Goal: Transaction & Acquisition: Obtain resource

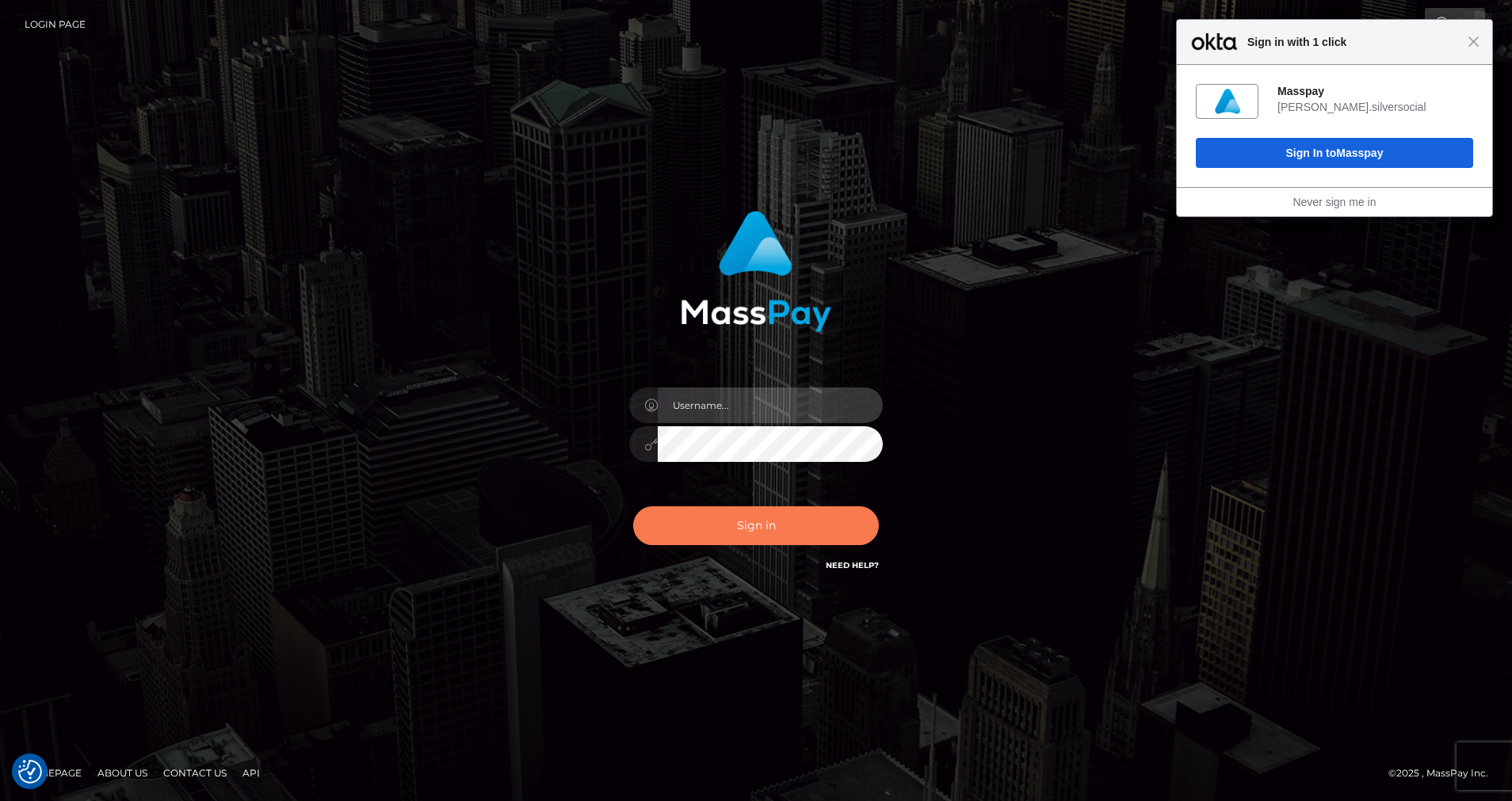
type input "cris.silversocial"
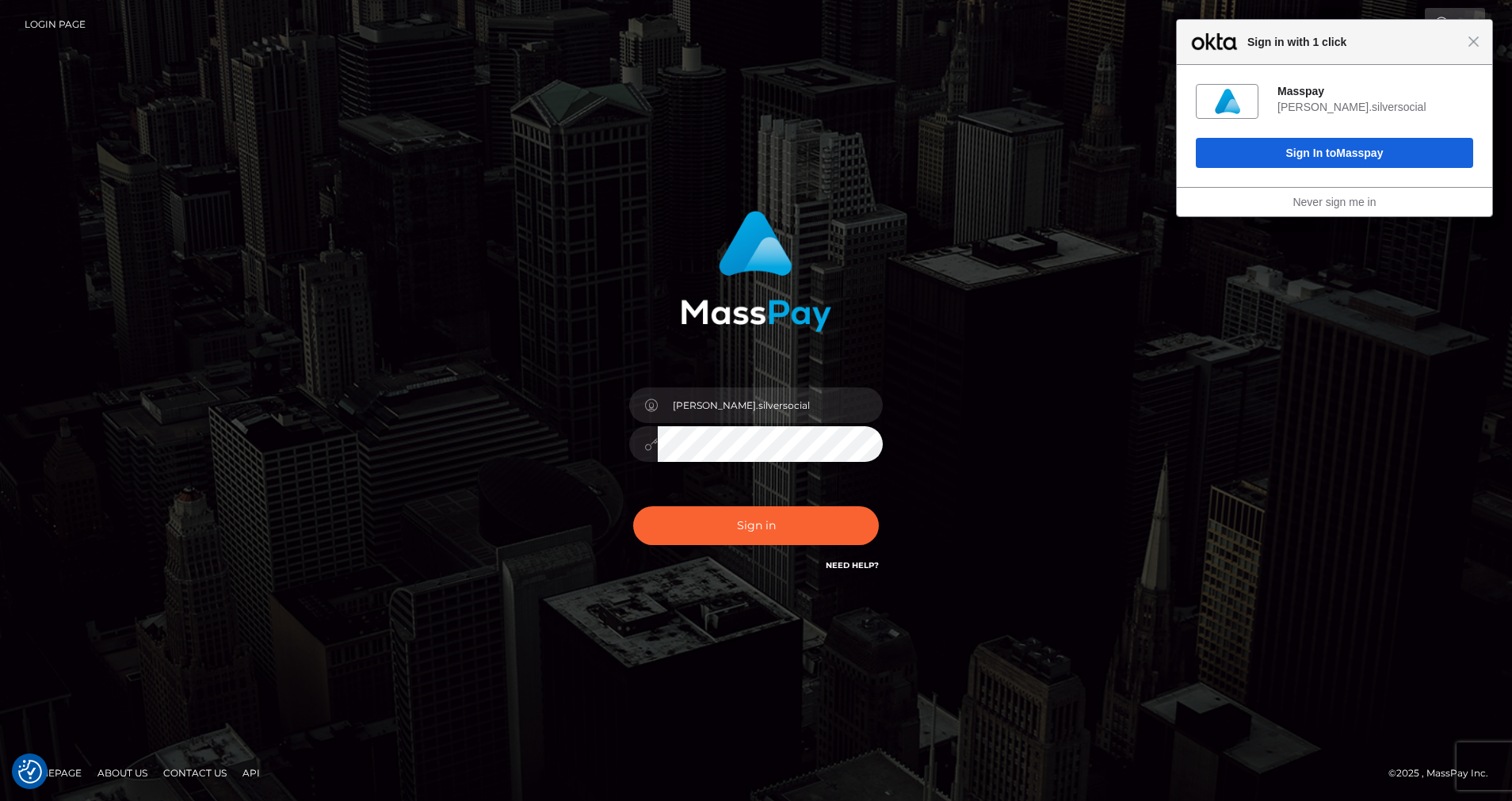
click at [757, 517] on button "Sign in" at bounding box center [756, 525] width 246 height 39
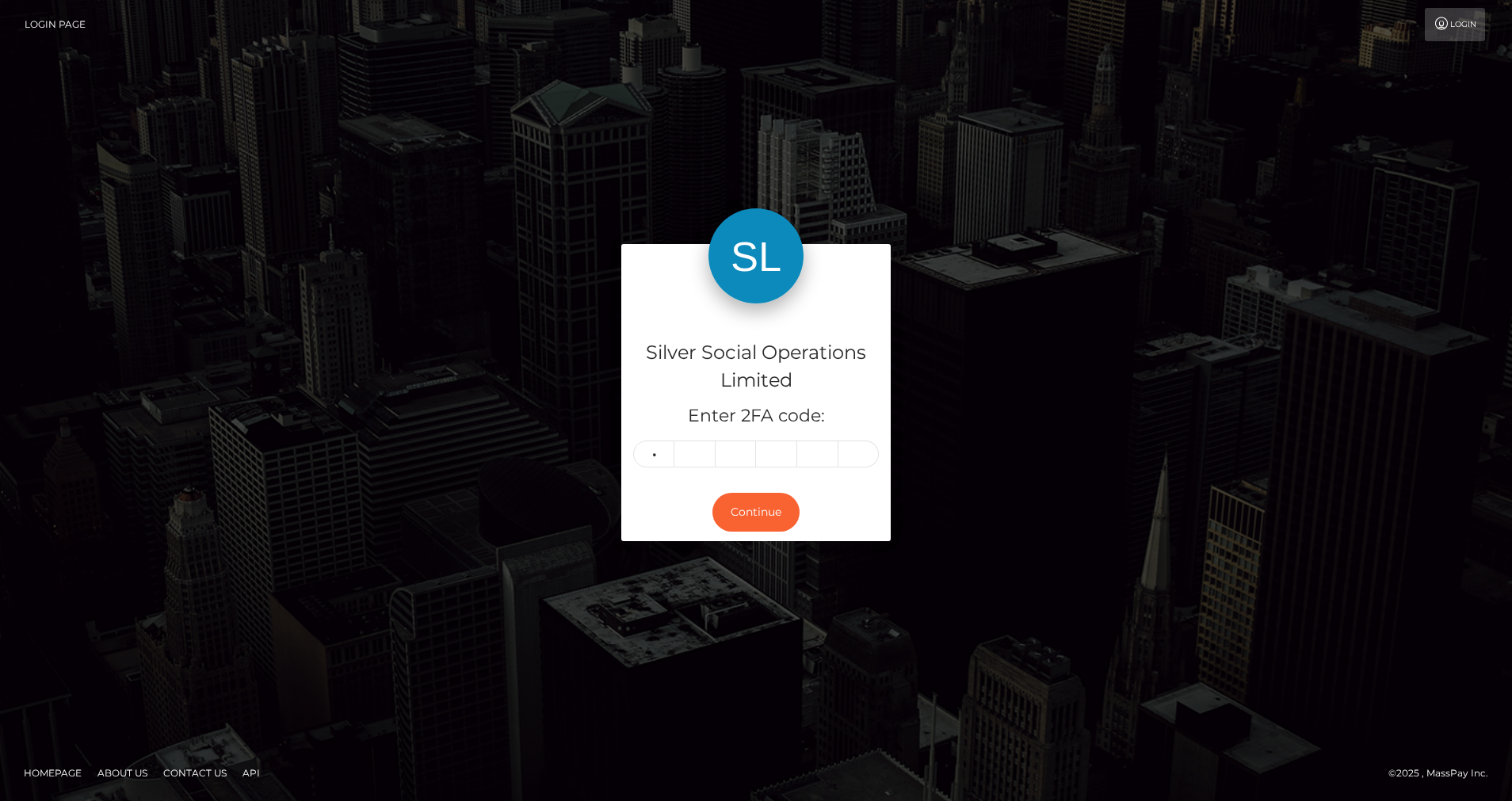
type input "8"
type input "9"
type input "4"
type input "0"
type input "4"
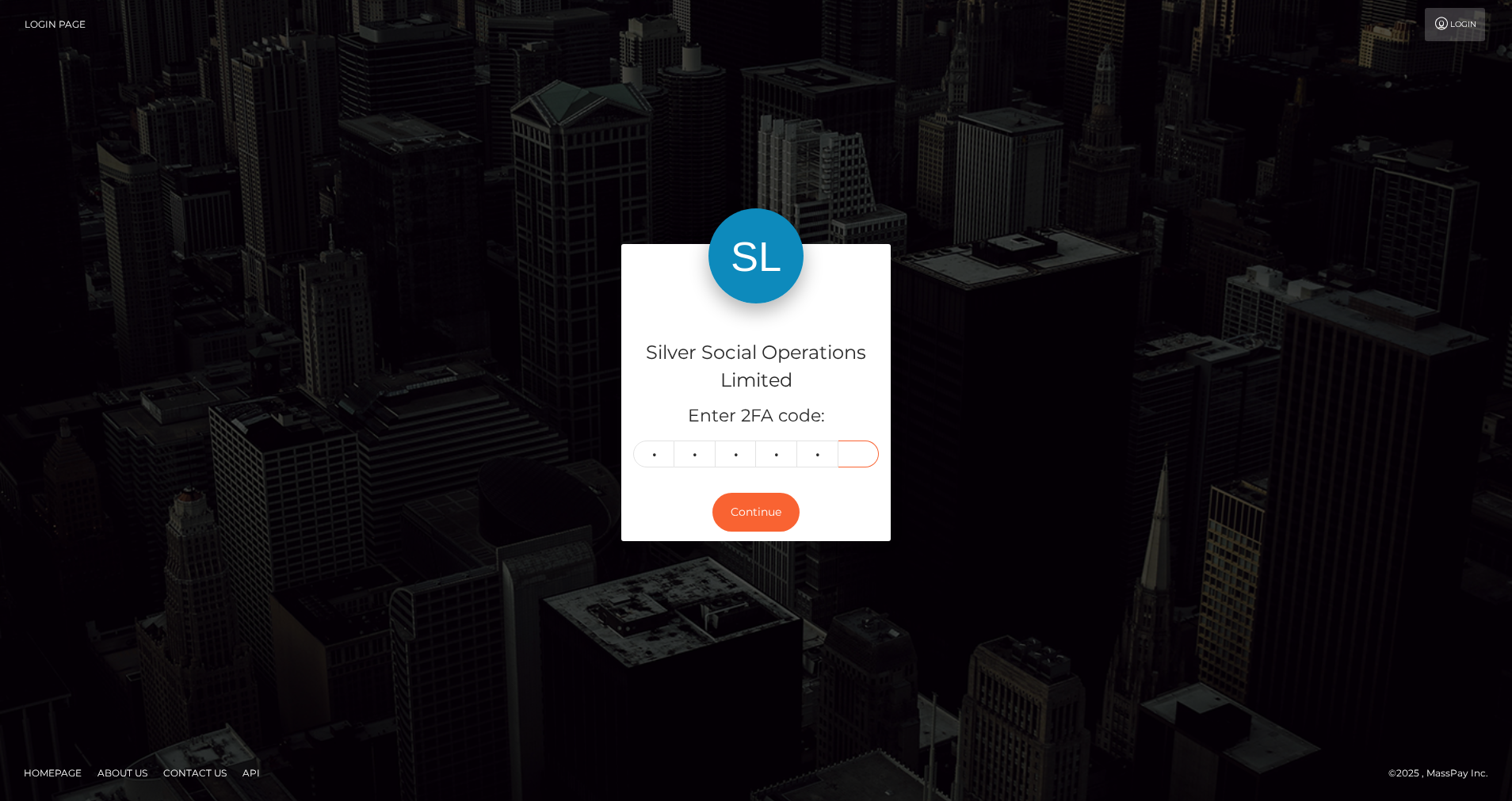
type input "2"
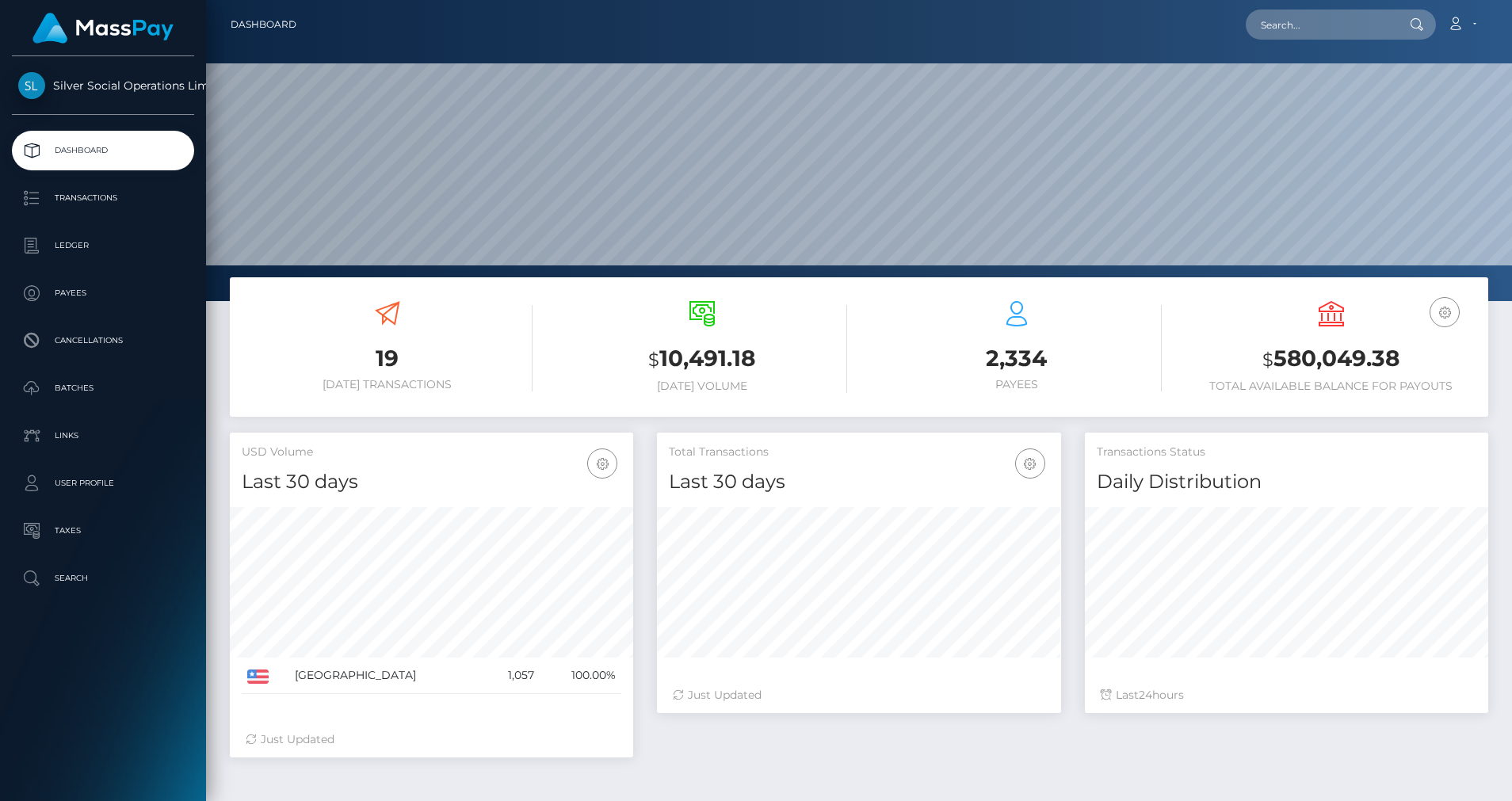
scroll to position [281, 404]
click at [87, 239] on p "Ledger" at bounding box center [102, 246] width 169 height 24
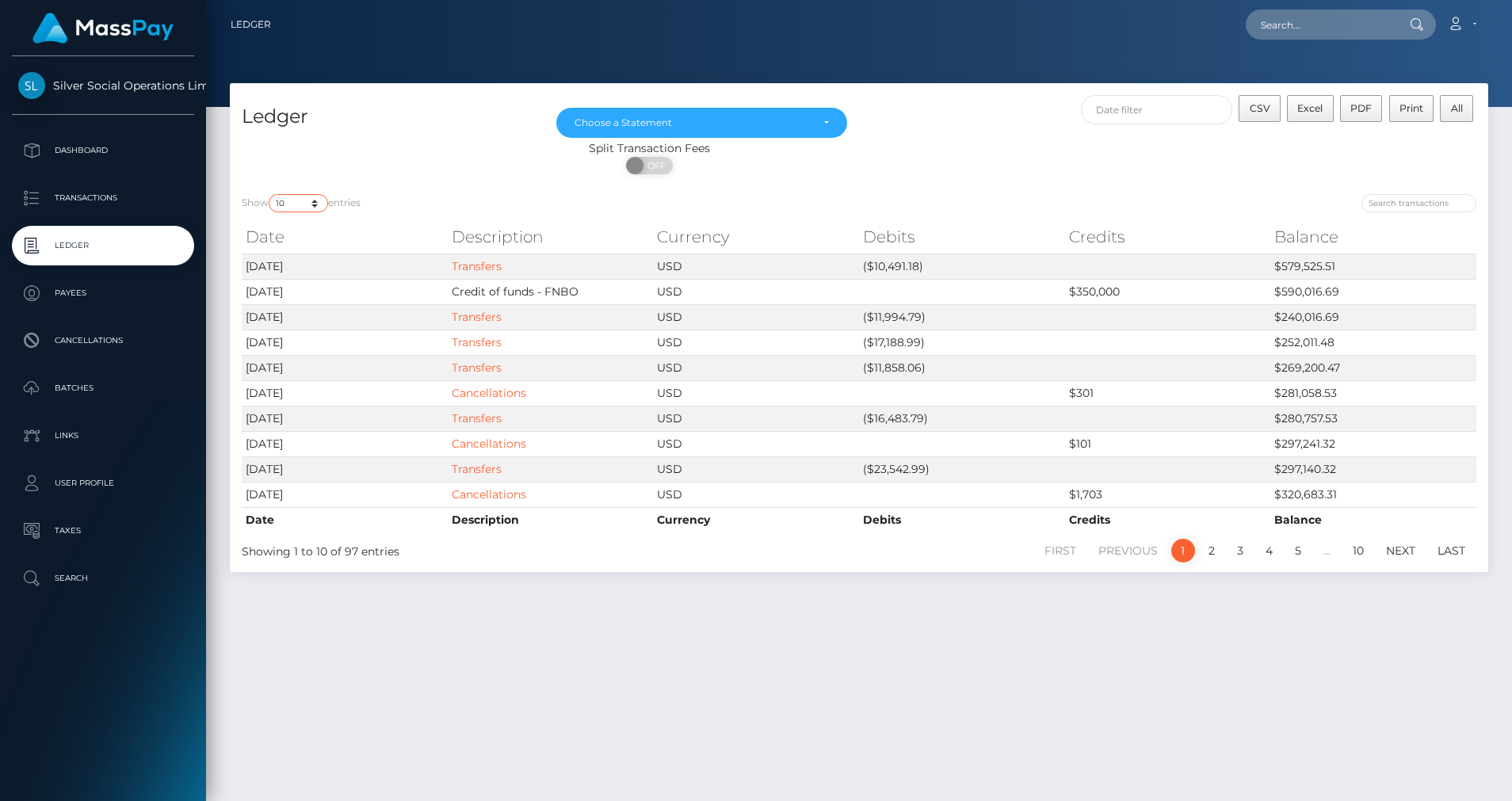
click at [316, 202] on select "10 25 50 100 250" at bounding box center [298, 203] width 59 height 18
select select "50"
click at [270, 194] on select "10 25 50 100 250" at bounding box center [298, 203] width 59 height 18
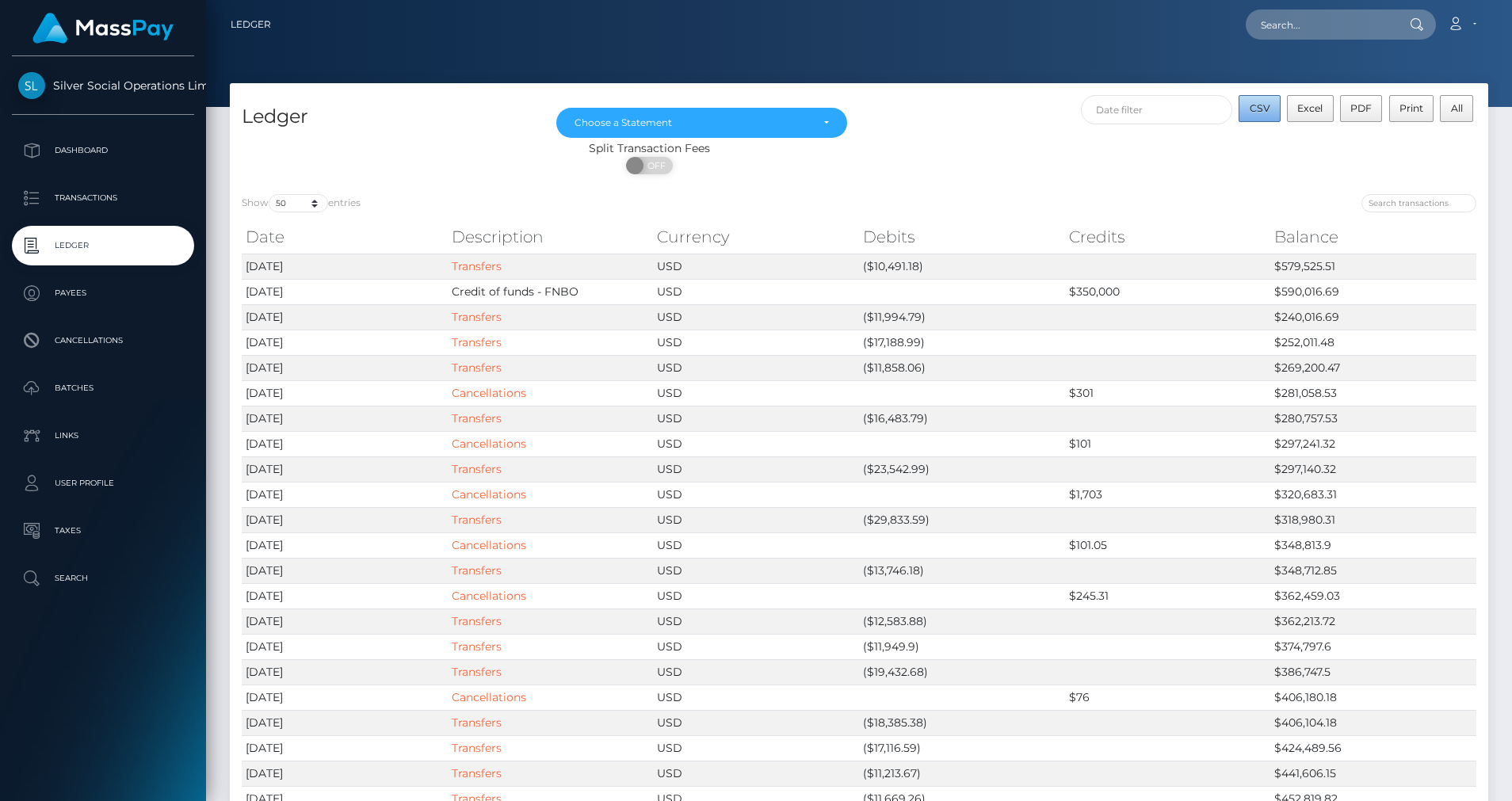
click at [1248, 111] on button "CSV" at bounding box center [1259, 108] width 42 height 27
click at [781, 127] on div "Choose a Statement" at bounding box center [692, 123] width 236 height 13
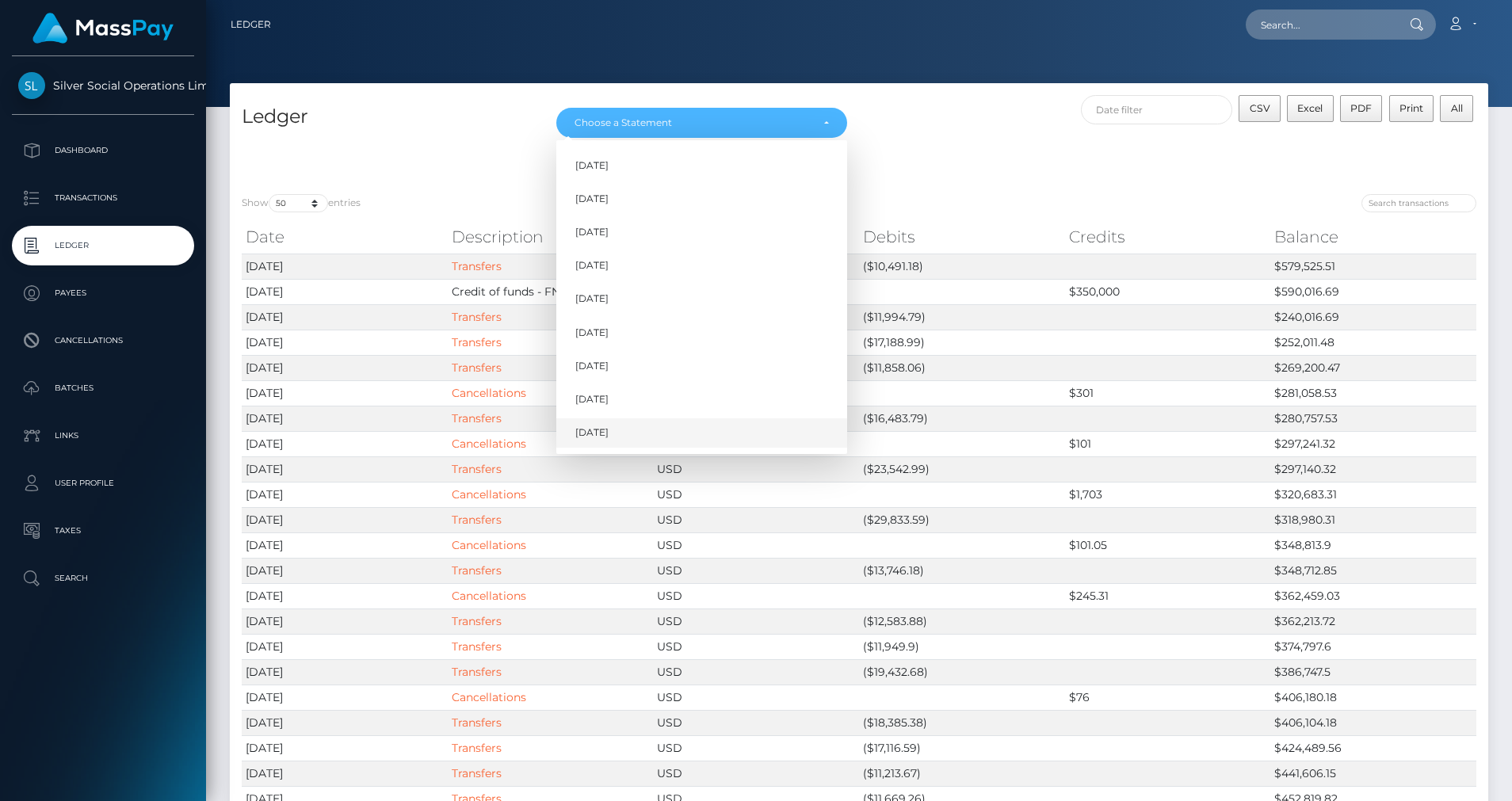
click at [626, 432] on link "Sep 2025" at bounding box center [701, 433] width 291 height 29
select select "Sep 2025"
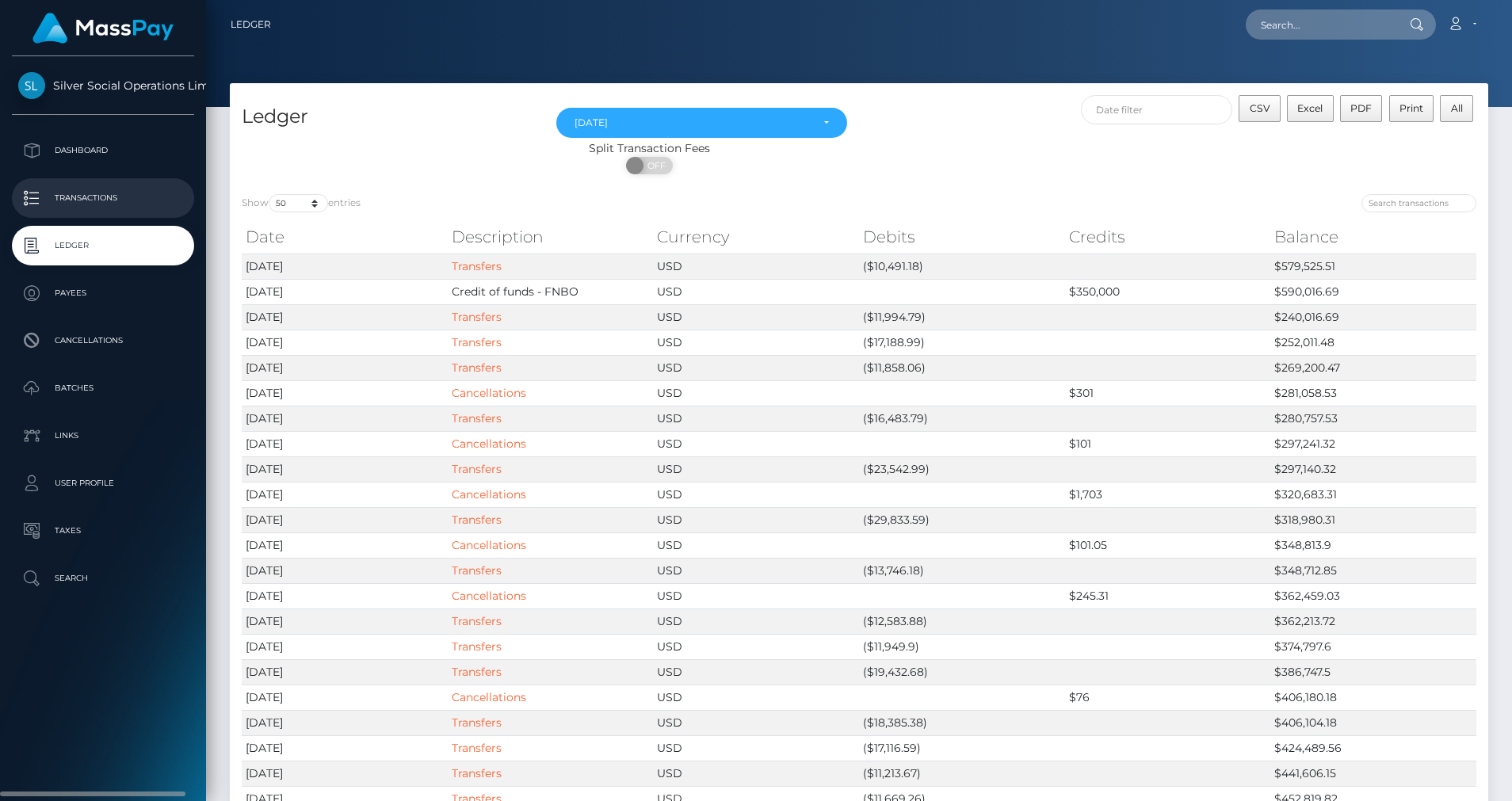
click at [120, 201] on p "Transactions" at bounding box center [102, 199] width 169 height 24
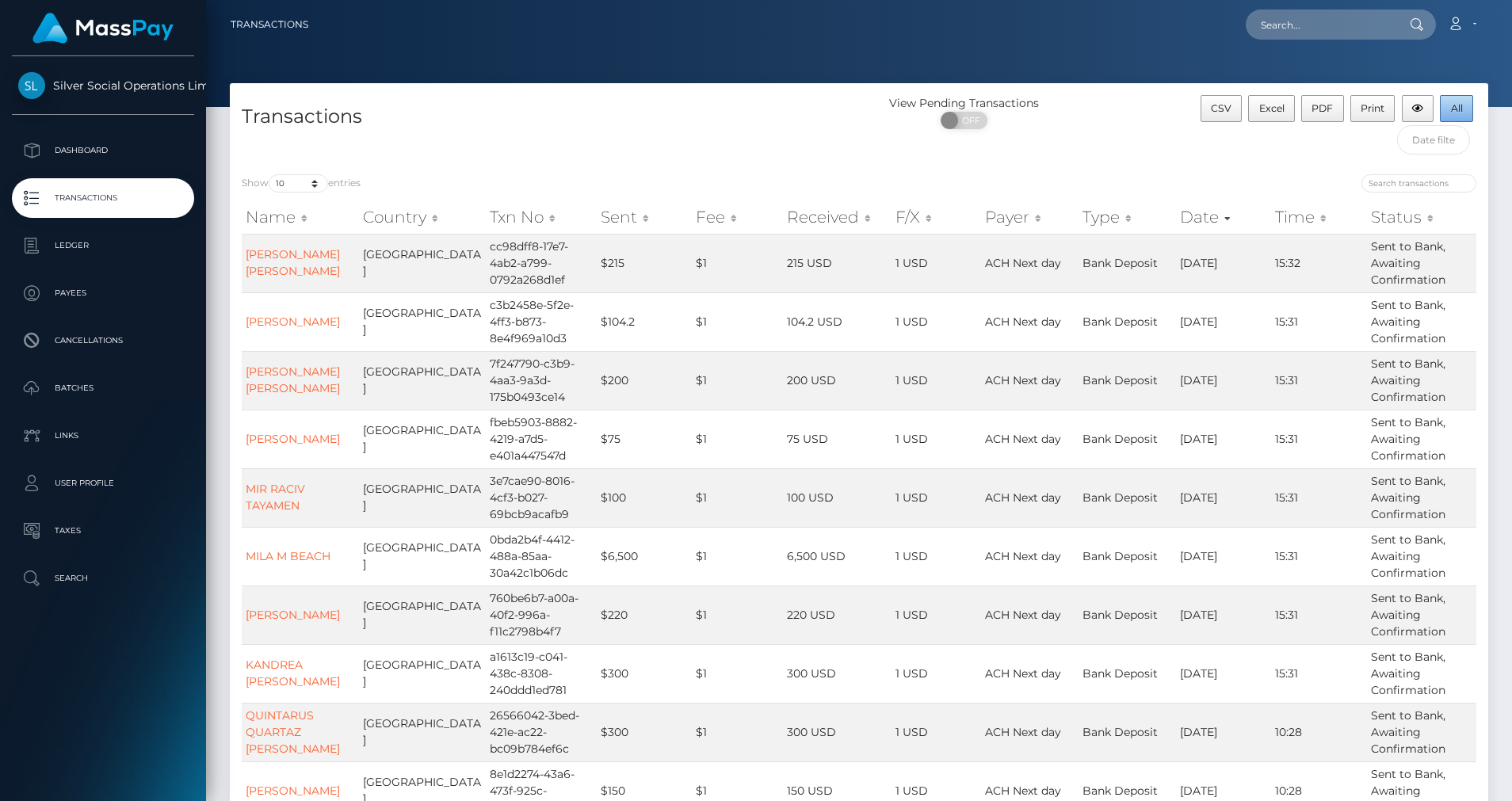
click at [1448, 110] on button "All" at bounding box center [1456, 108] width 34 height 27
